Goal: Task Accomplishment & Management: Complete application form

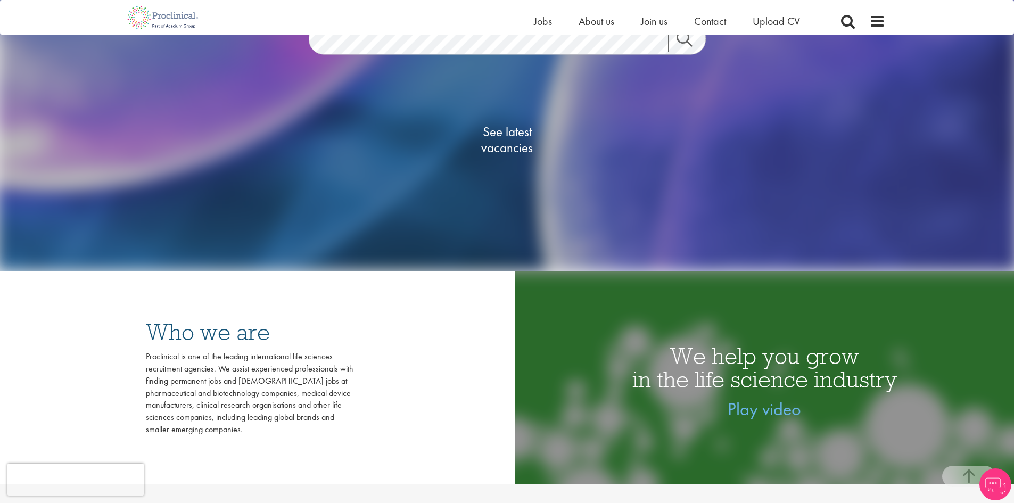
scroll to position [266, 0]
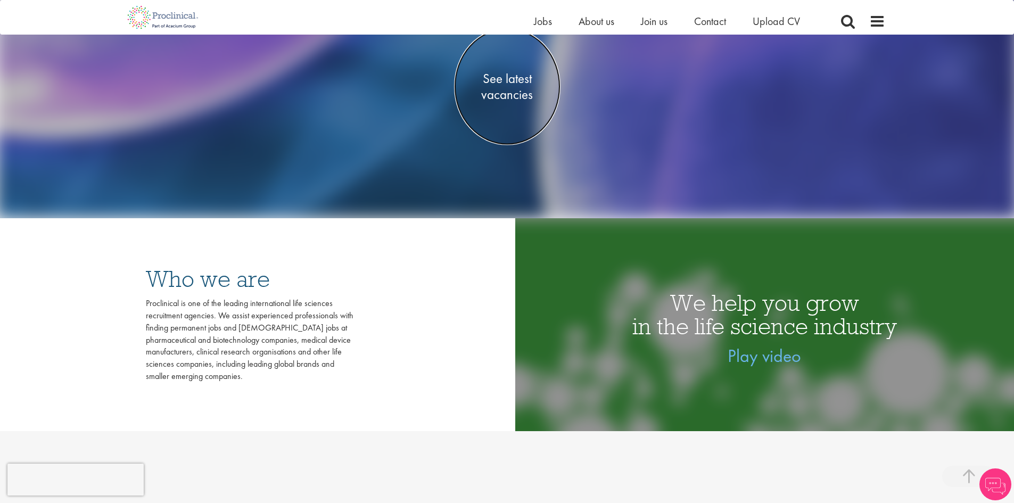
click at [511, 80] on span "See latest vacancies" at bounding box center [507, 86] width 106 height 32
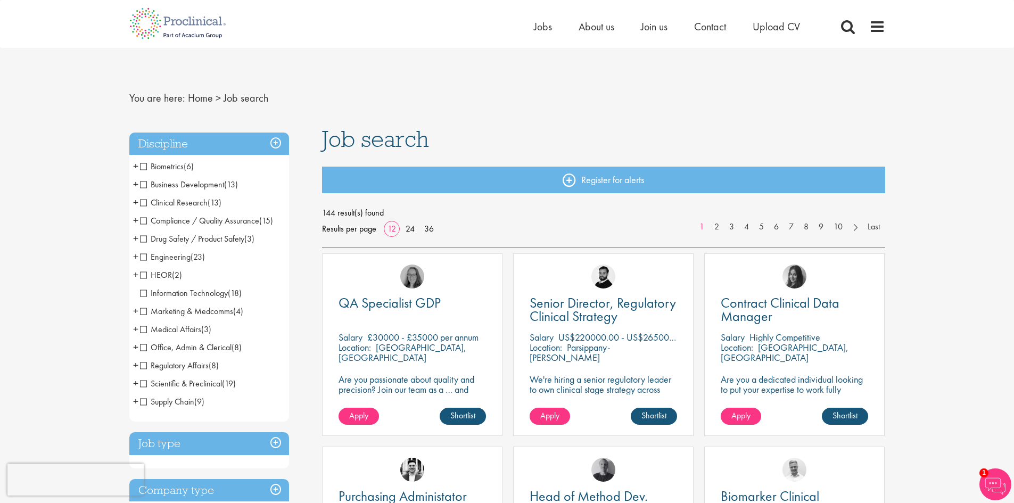
click at [141, 385] on span "Scientific & Preclinical" at bounding box center [181, 383] width 82 height 11
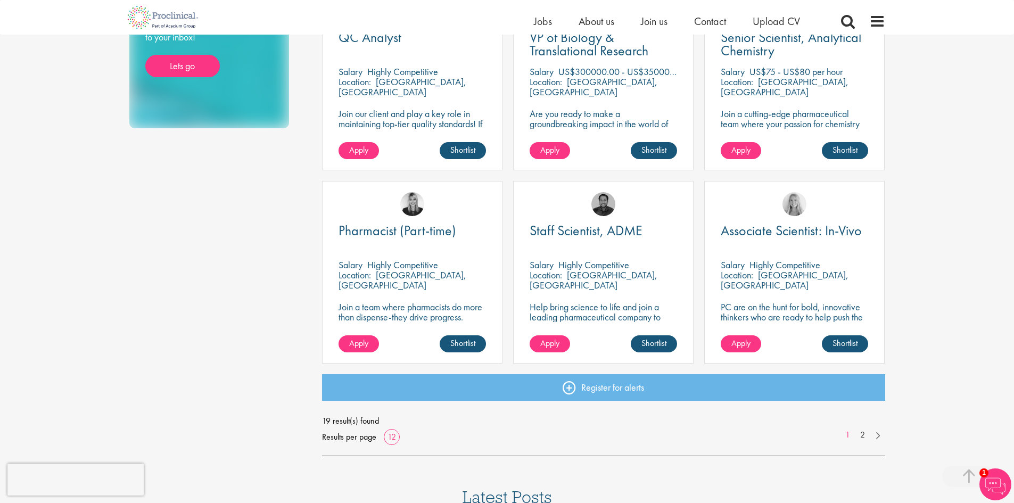
scroll to position [692, 0]
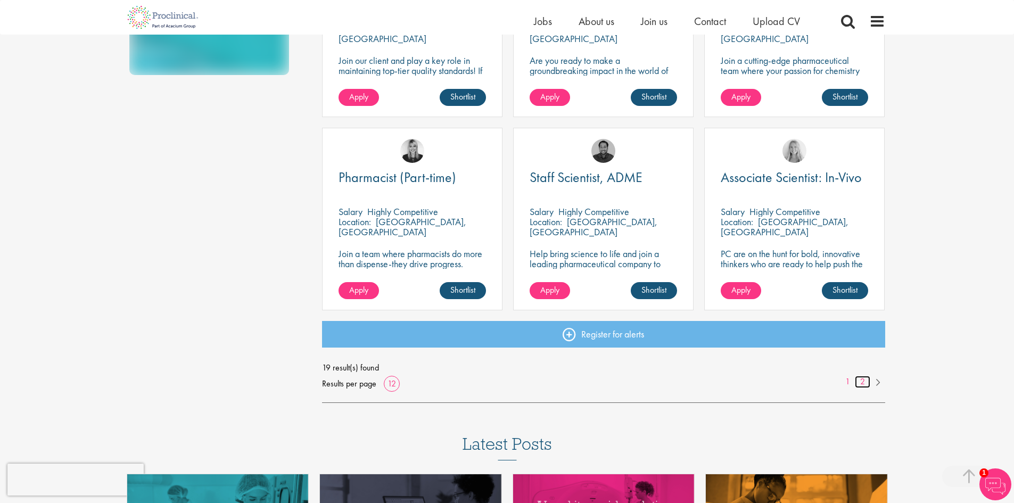
click at [865, 379] on link "2" at bounding box center [862, 382] width 15 height 12
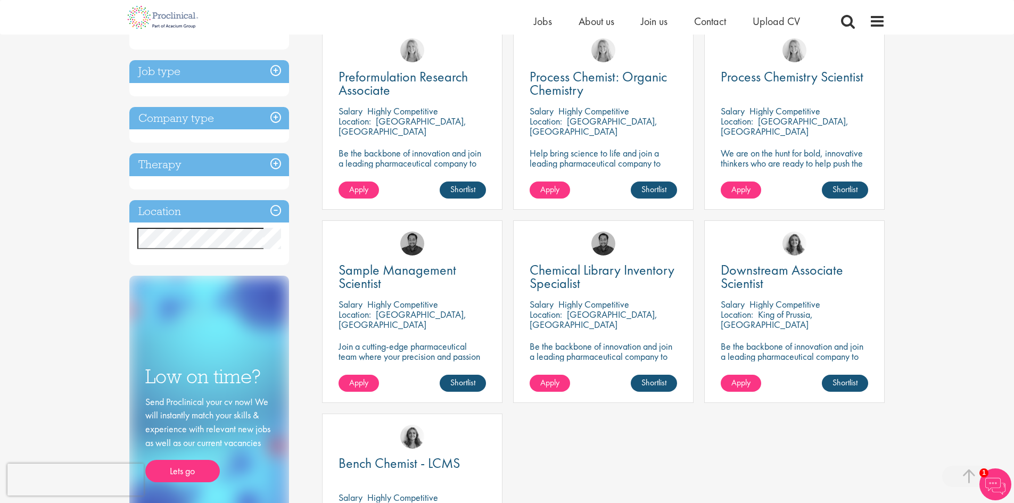
scroll to position [266, 0]
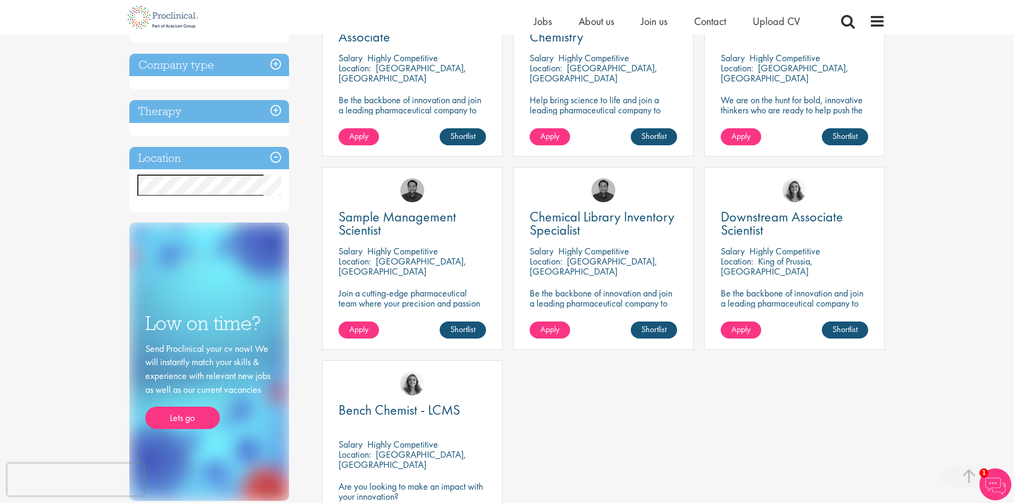
click at [683, 426] on div "Preformulation Research Associate Salary Highly Competitive Location: Cambridge…" at bounding box center [604, 264] width 574 height 580
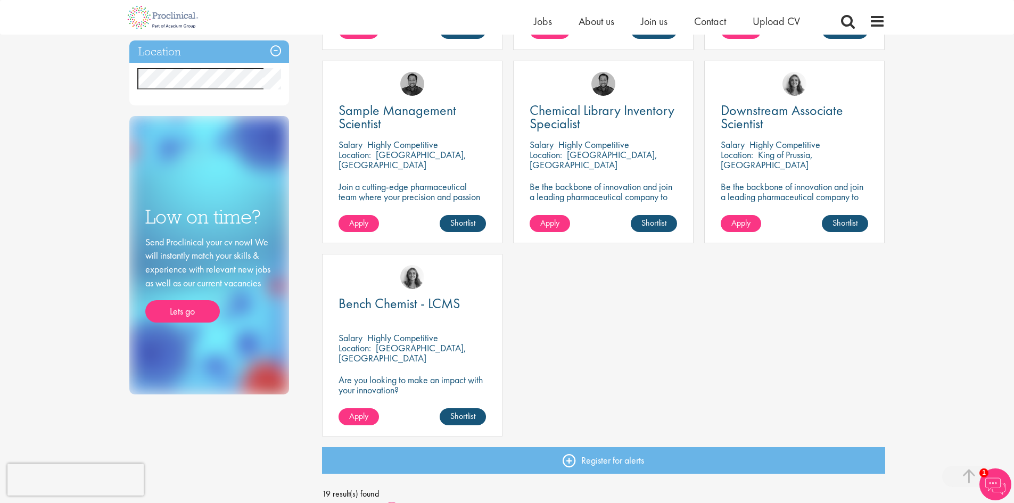
scroll to position [532, 0]
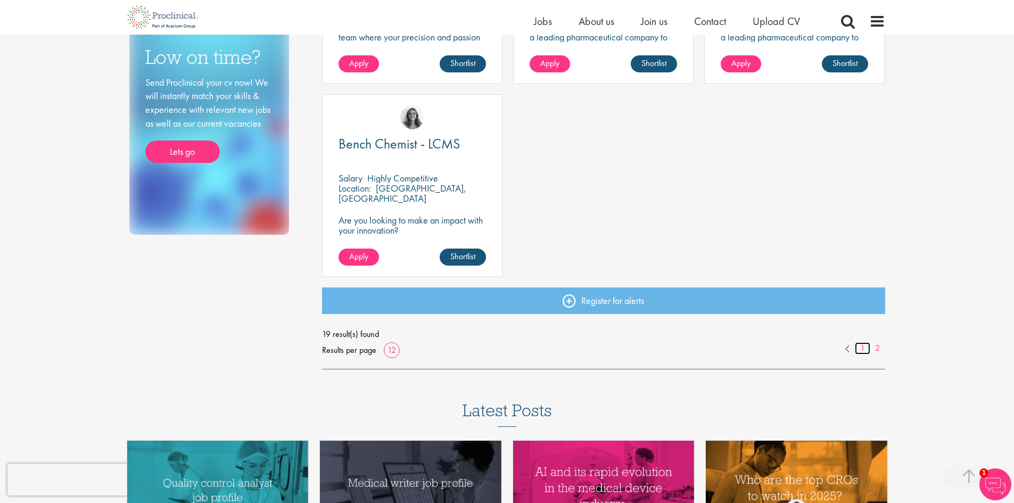
click at [862, 350] on link "1" at bounding box center [862, 348] width 15 height 12
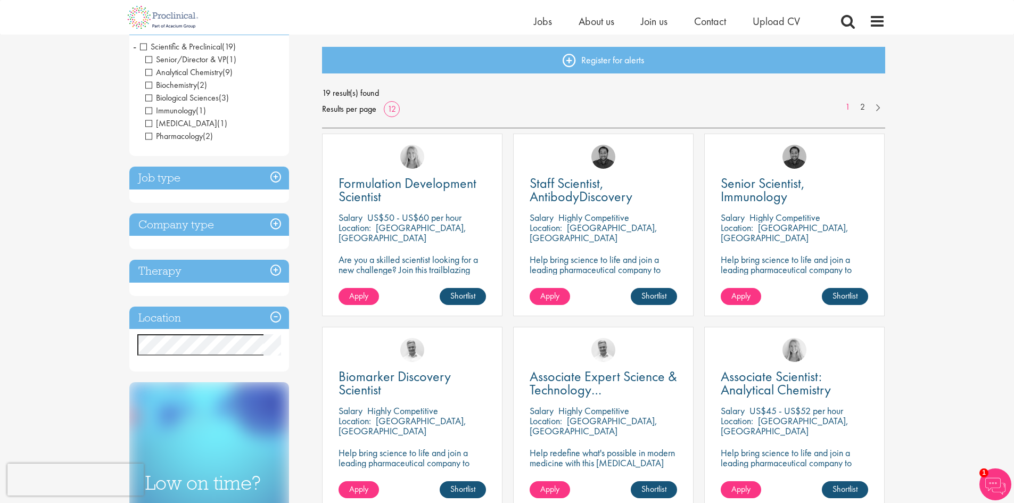
scroll to position [53, 0]
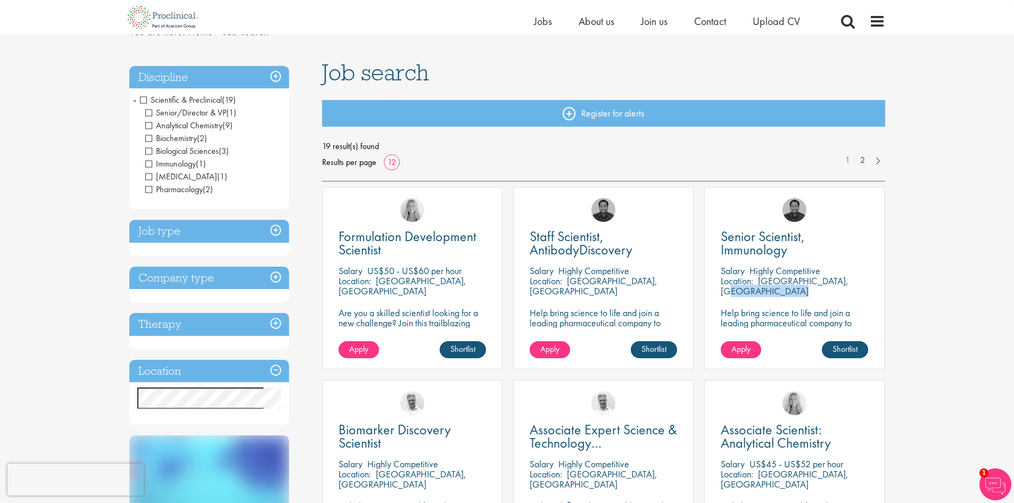
drag, startPoint x: 762, startPoint y: 283, endPoint x: 828, endPoint y: 280, distance: 65.5
click at [828, 280] on div "Location: [GEOGRAPHIC_DATA], [GEOGRAPHIC_DATA]" at bounding box center [794, 286] width 147 height 21
click at [777, 276] on p "[GEOGRAPHIC_DATA], [GEOGRAPHIC_DATA]" at bounding box center [785, 286] width 128 height 22
click at [770, 238] on span "Senior Scientist, Immunology" at bounding box center [763, 242] width 84 height 31
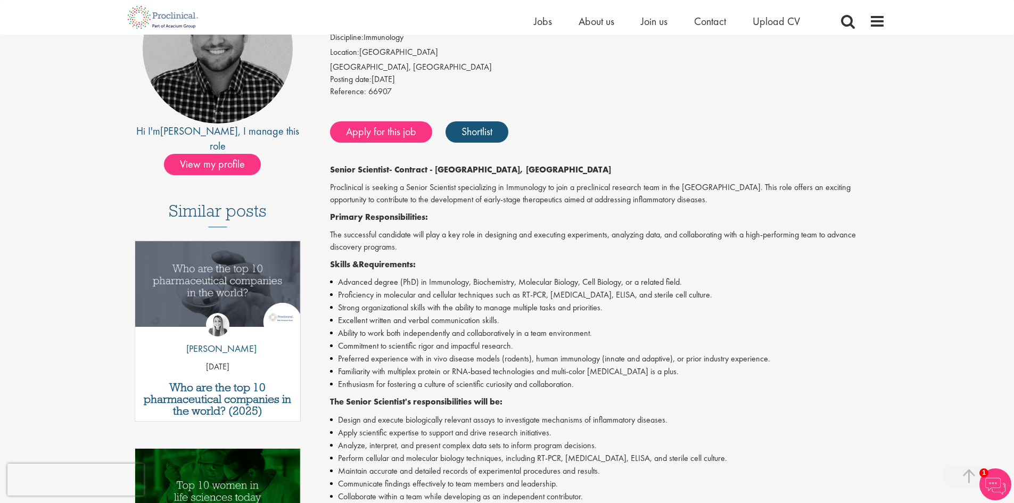
scroll to position [39, 0]
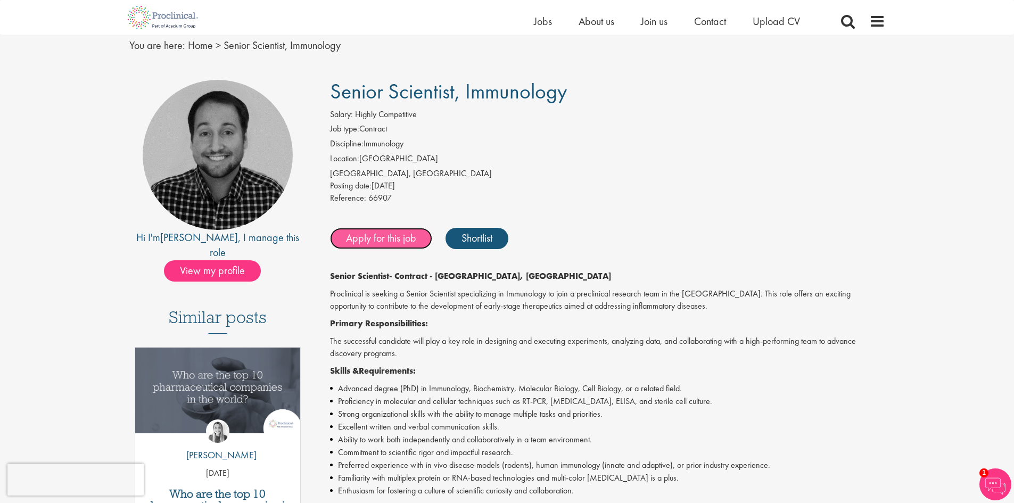
click at [368, 246] on link "Apply for this job" at bounding box center [381, 238] width 102 height 21
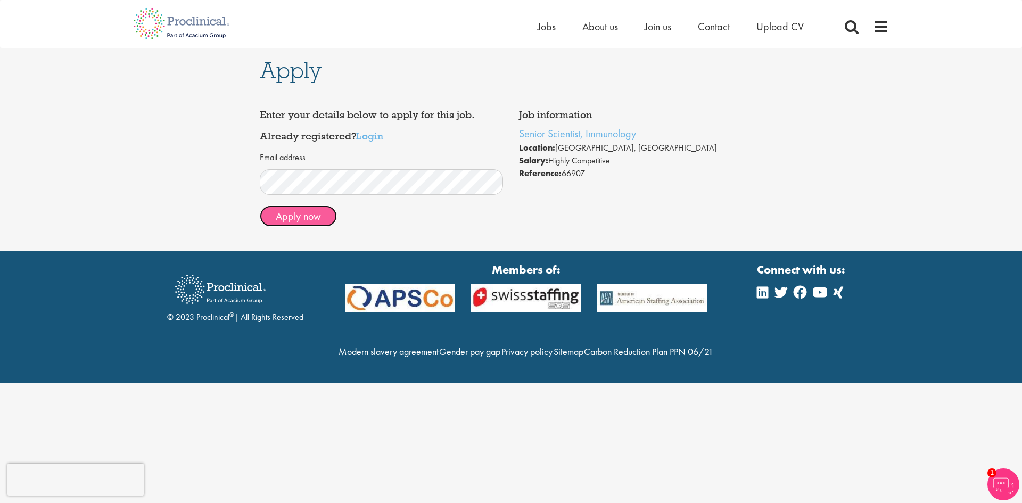
click at [303, 221] on button "Apply now" at bounding box center [298, 215] width 77 height 21
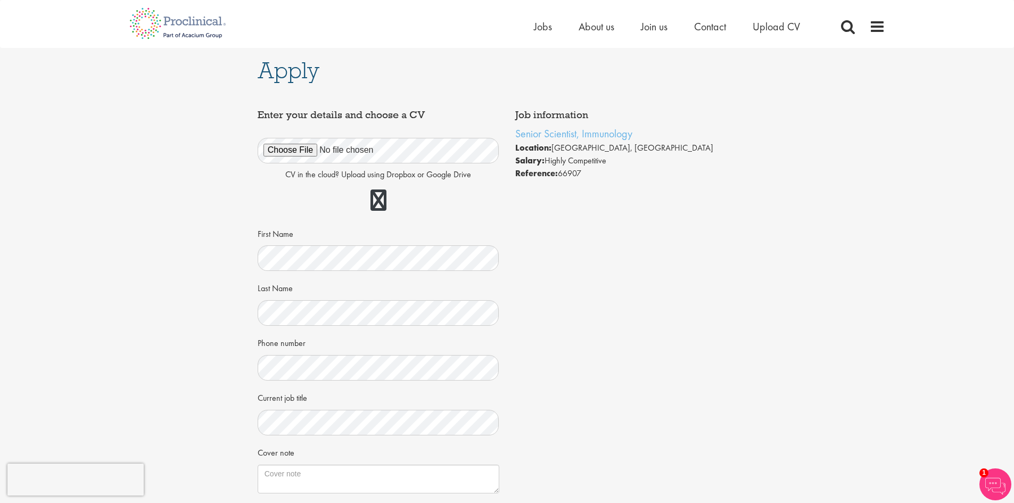
click at [707, 380] on div "Job information Senior Scientist, Immunology Location: [GEOGRAPHIC_DATA], [GEOG…" at bounding box center [507, 350] width 515 height 492
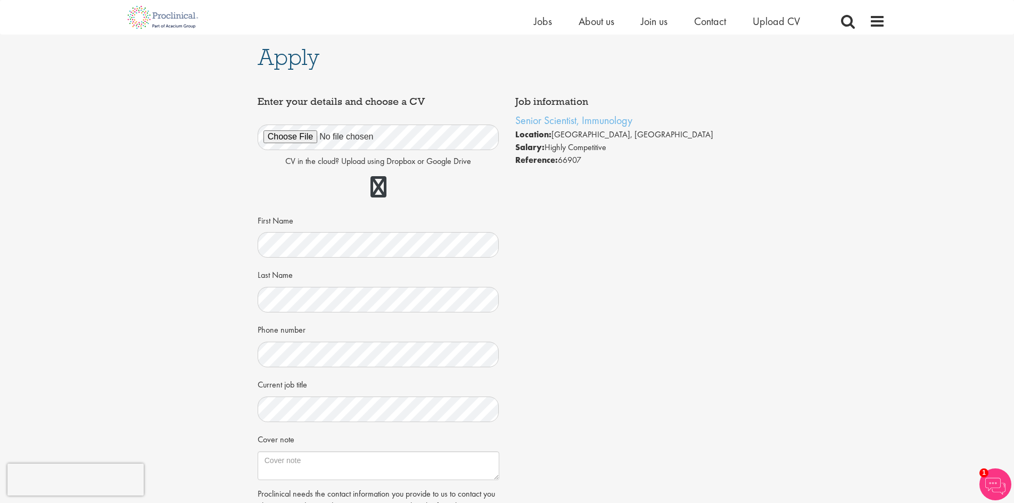
scroll to position [106, 0]
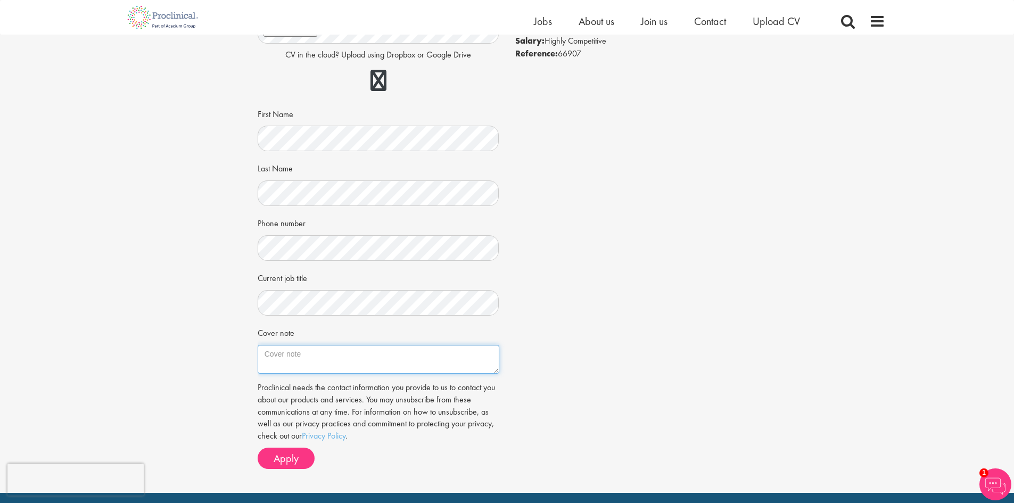
click at [325, 369] on textarea "Cover note" at bounding box center [379, 359] width 242 height 29
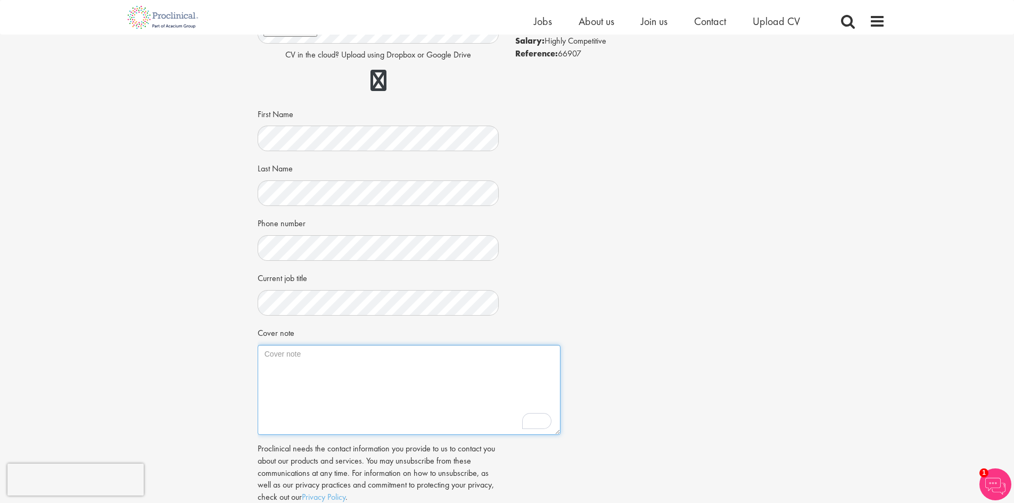
drag, startPoint x: 497, startPoint y: 371, endPoint x: 515, endPoint y: 413, distance: 45.8
click at [558, 432] on textarea "Cover note" at bounding box center [409, 390] width 303 height 90
click at [275, 356] on textarea "I'm experienced cancer biologist with" at bounding box center [409, 390] width 302 height 90
click at [440, 359] on textarea "I'm an experienced cancer biologist with" at bounding box center [409, 390] width 302 height 90
click at [310, 353] on textarea "I'm an experienced cancer biologist with over 8 years of experience" at bounding box center [409, 390] width 302 height 90
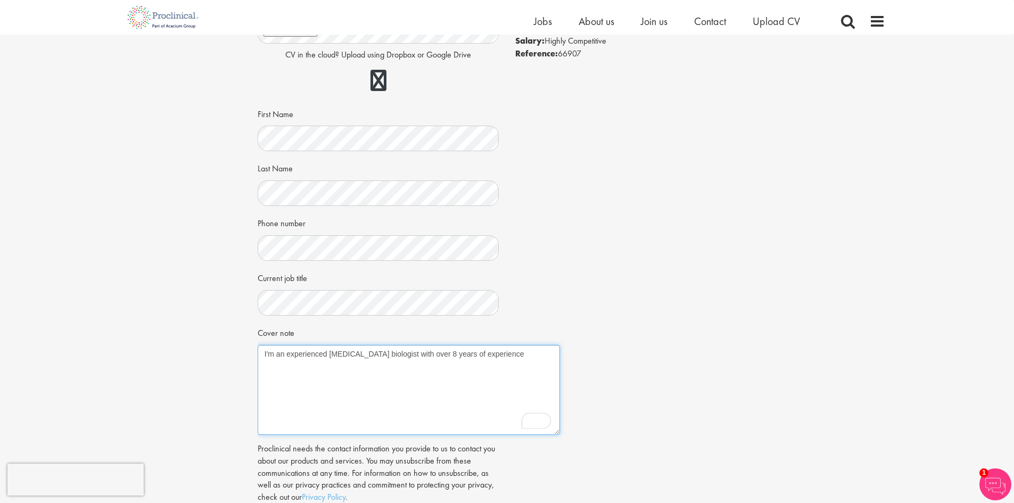
click at [310, 353] on textarea "I'm an experienced cancer biologist with over 8 years of experience" at bounding box center [409, 390] width 302 height 90
click at [483, 352] on textarea "I'm a PhD cancer biologist with over 8 years of experience" at bounding box center [409, 390] width 302 height 90
click at [346, 364] on textarea "I'm a PhD cancer biologist with over 8 years of experience in designing and exe…" at bounding box center [409, 390] width 302 height 90
click at [427, 364] on textarea "I'm a PhD cancer biologist with over 8 years of experience in designing and exe…" at bounding box center [409, 390] width 302 height 90
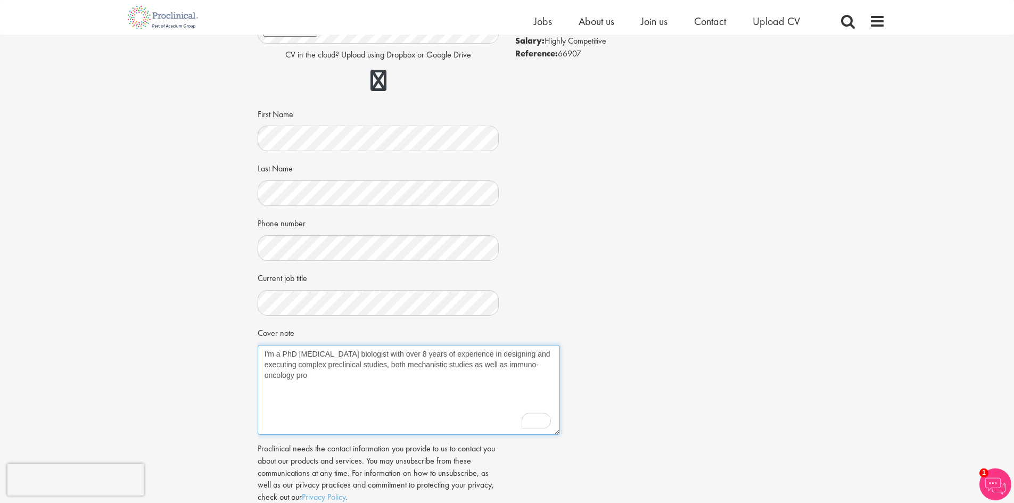
click at [427, 364] on textarea "I'm a PhD cancer biologist with over 8 years of experience in designing and exe…" at bounding box center [409, 390] width 302 height 90
drag, startPoint x: 430, startPoint y: 367, endPoint x: 464, endPoint y: 366, distance: 34.1
click at [464, 366] on textarea "I'm a PhD cancer biologist with over 8 years of experience in designing and exe…" at bounding box center [409, 390] width 302 height 90
click at [509, 367] on textarea "I'm a PhD cancer biologist with over 8 years of experience in designing and exe…" at bounding box center [409, 390] width 302 height 90
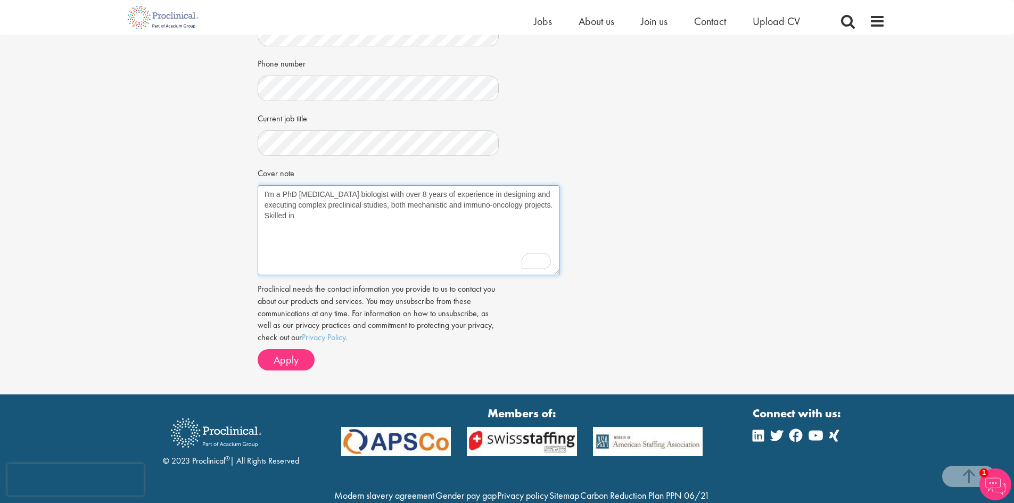
scroll to position [213, 0]
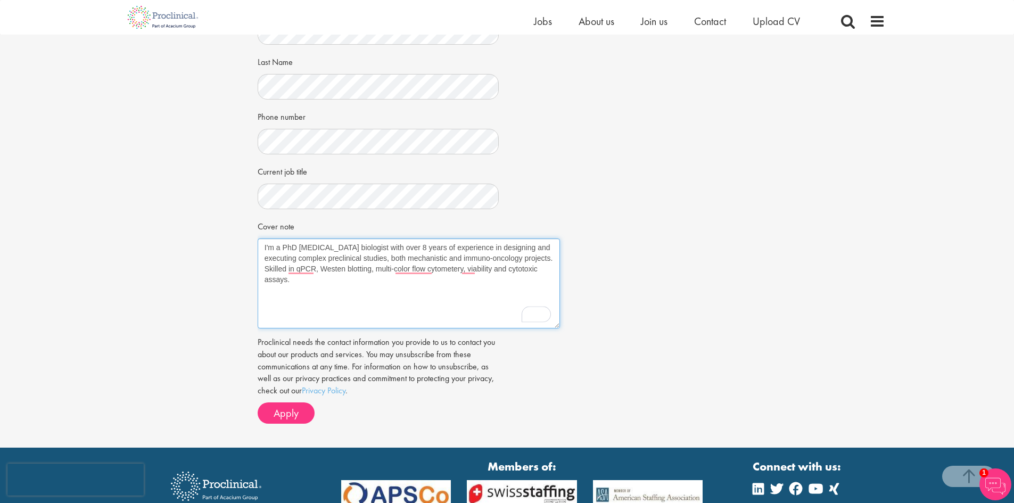
click at [551, 254] on textarea "I'm a PhD cancer biologist with over 8 years of experience in designing and exe…" at bounding box center [409, 283] width 302 height 90
click at [352, 280] on textarea "I'm a PhD cancer biologist with over 8 years of experience in designing and exe…" at bounding box center [409, 283] width 302 height 90
click at [483, 288] on textarea "I'm a PhD cancer biologist with over 8 years of experience in designing and exe…" at bounding box center [409, 283] width 302 height 90
click at [508, 292] on textarea "I'm a PhD cancer biologist with over 8 years of experience in designing and exe…" at bounding box center [409, 283] width 302 height 90
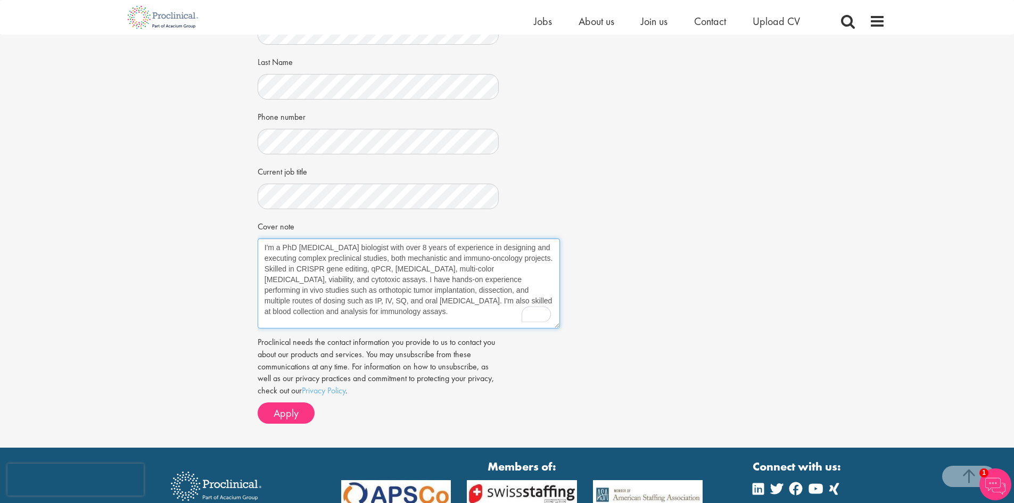
type textarea "I'm a PhD cancer biologist with over 8 years of experience in designing and exe…"
click at [602, 317] on div "Job information Senior Scientist, Immunology Location: Wilmington, USA Salary: …" at bounding box center [507, 155] width 515 height 554
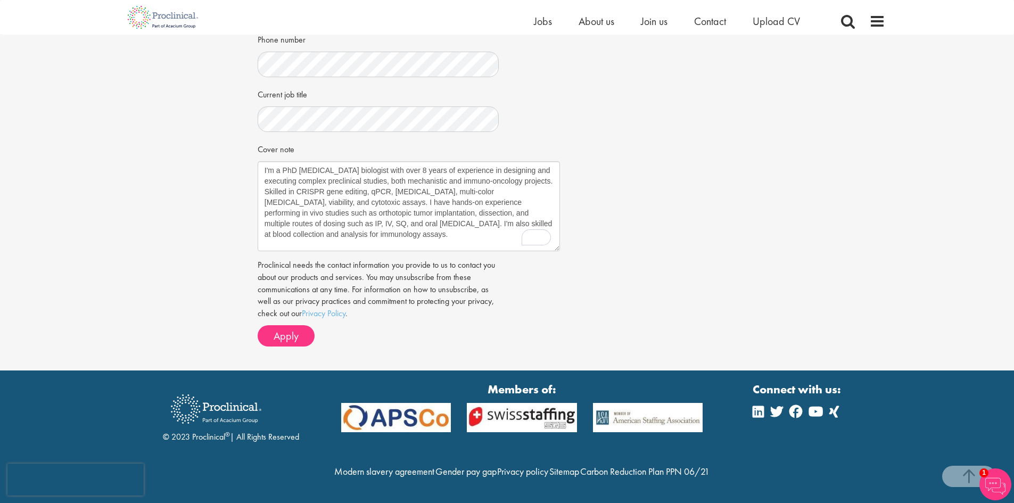
scroll to position [313, 0]
drag, startPoint x: 275, startPoint y: 312, endPoint x: 328, endPoint y: 317, distance: 53.4
click at [275, 329] on span "Apply" at bounding box center [286, 336] width 25 height 14
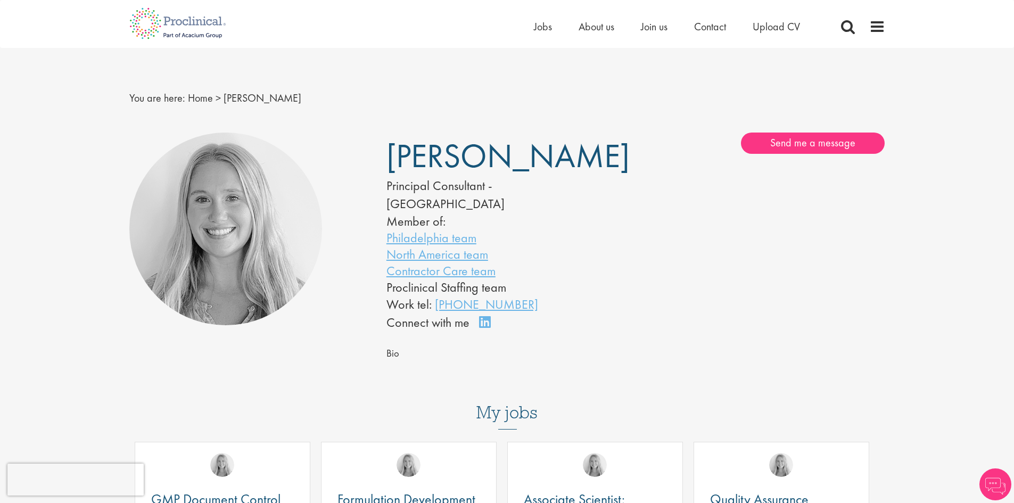
click at [220, 210] on img at bounding box center [225, 229] width 193 height 193
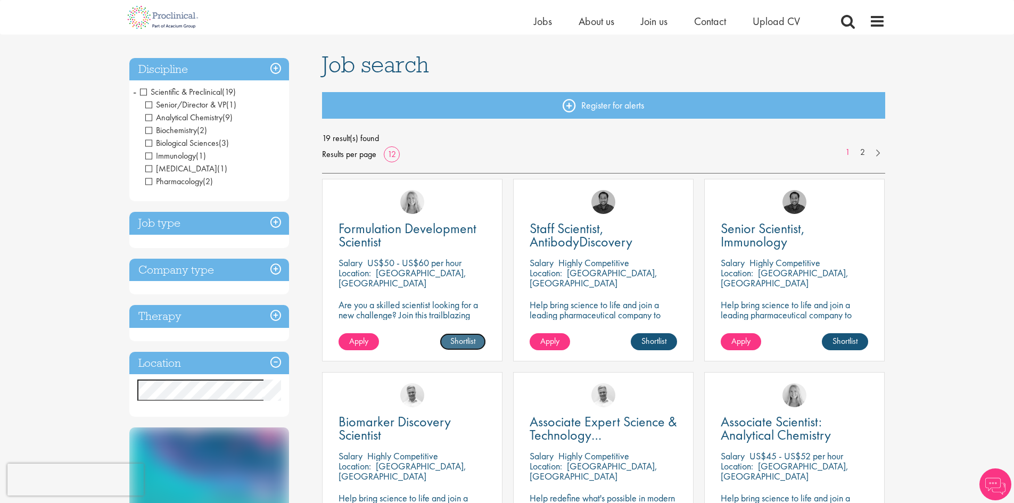
click at [461, 344] on link "Shortlist" at bounding box center [463, 341] width 46 height 17
click at [467, 340] on link "Shortlisted" at bounding box center [458, 341] width 55 height 17
